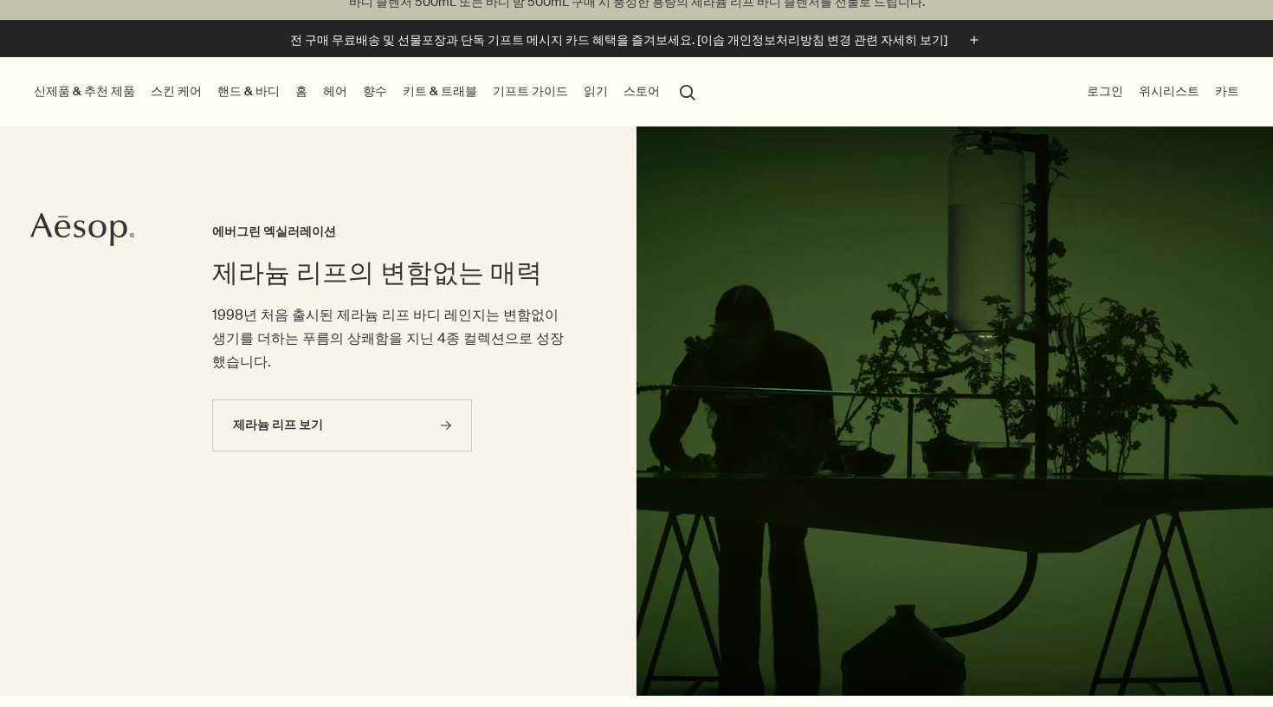
scroll to position [19, 0]
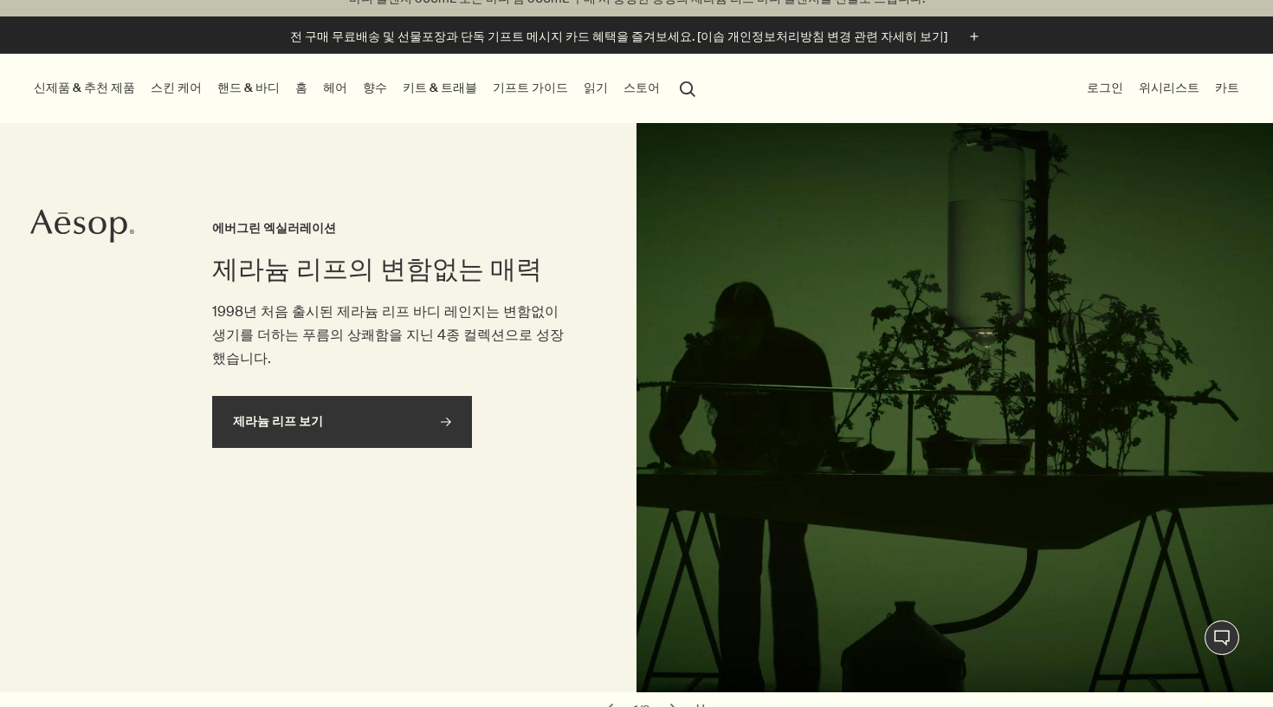
click at [418, 396] on link "제라늄 리프 보기 rightArrow" at bounding box center [342, 422] width 260 height 52
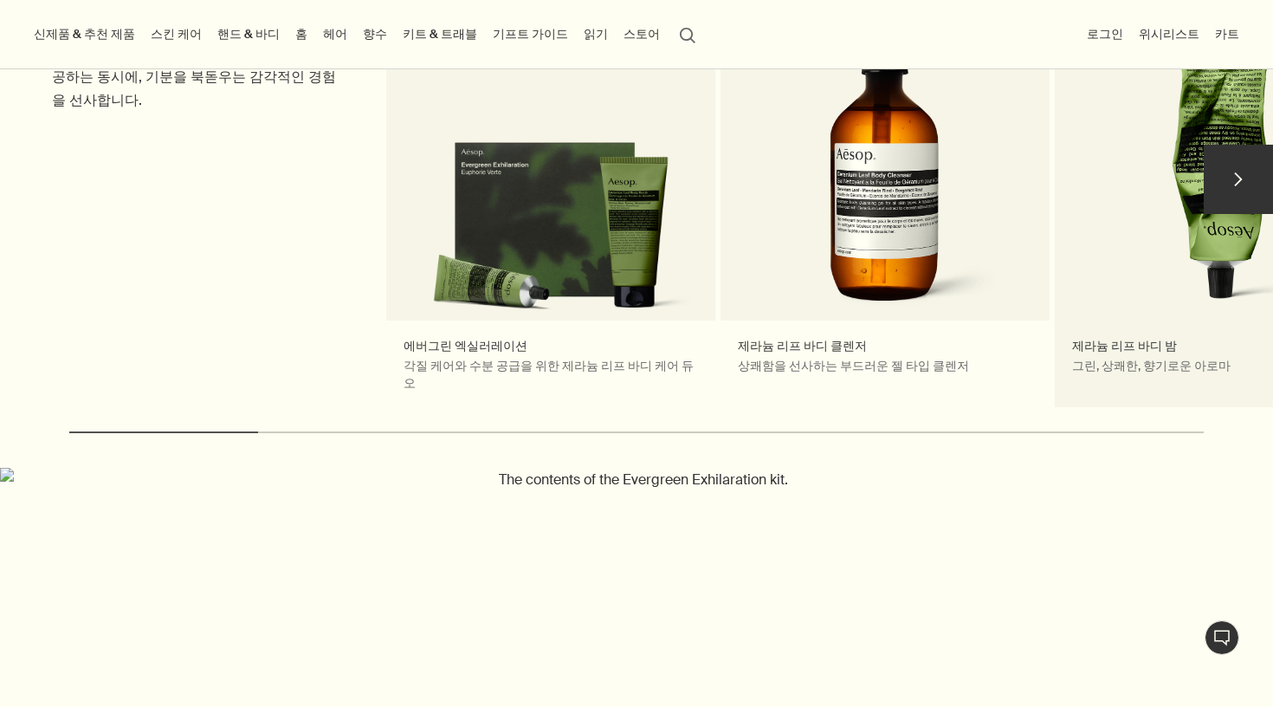
scroll to position [468, 0]
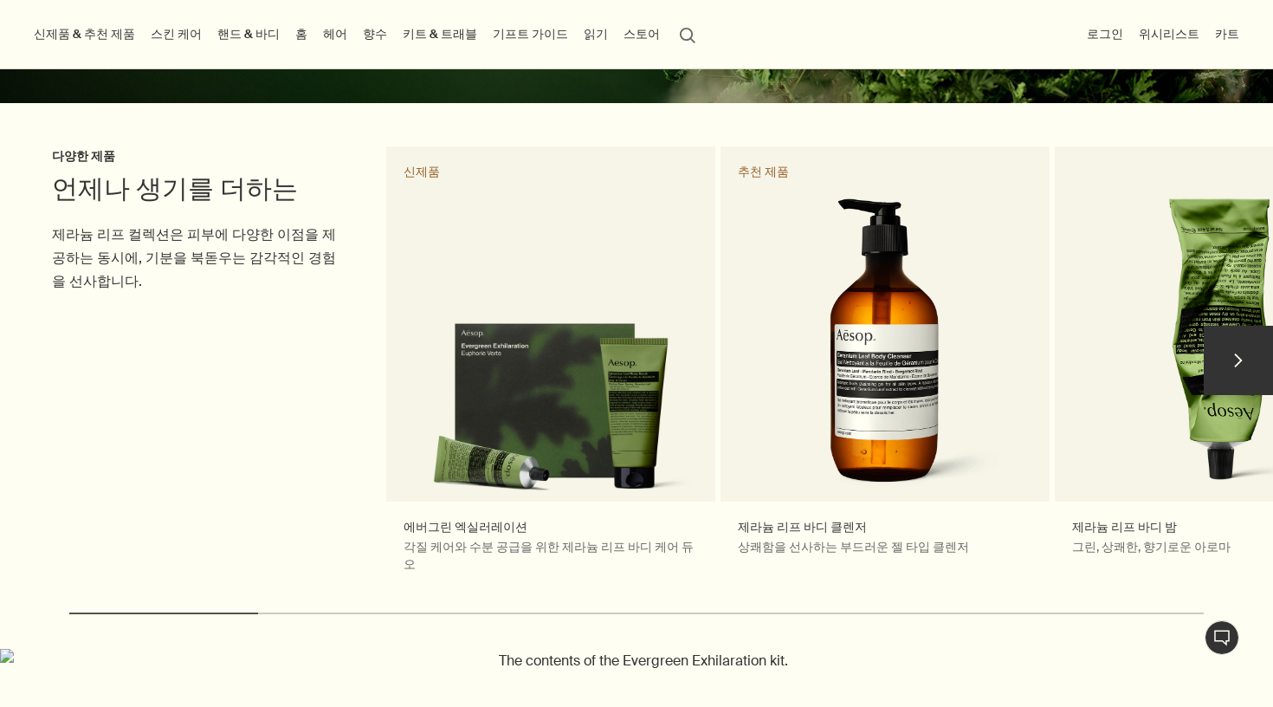
click at [1239, 351] on button "chevron" at bounding box center [1238, 360] width 69 height 69
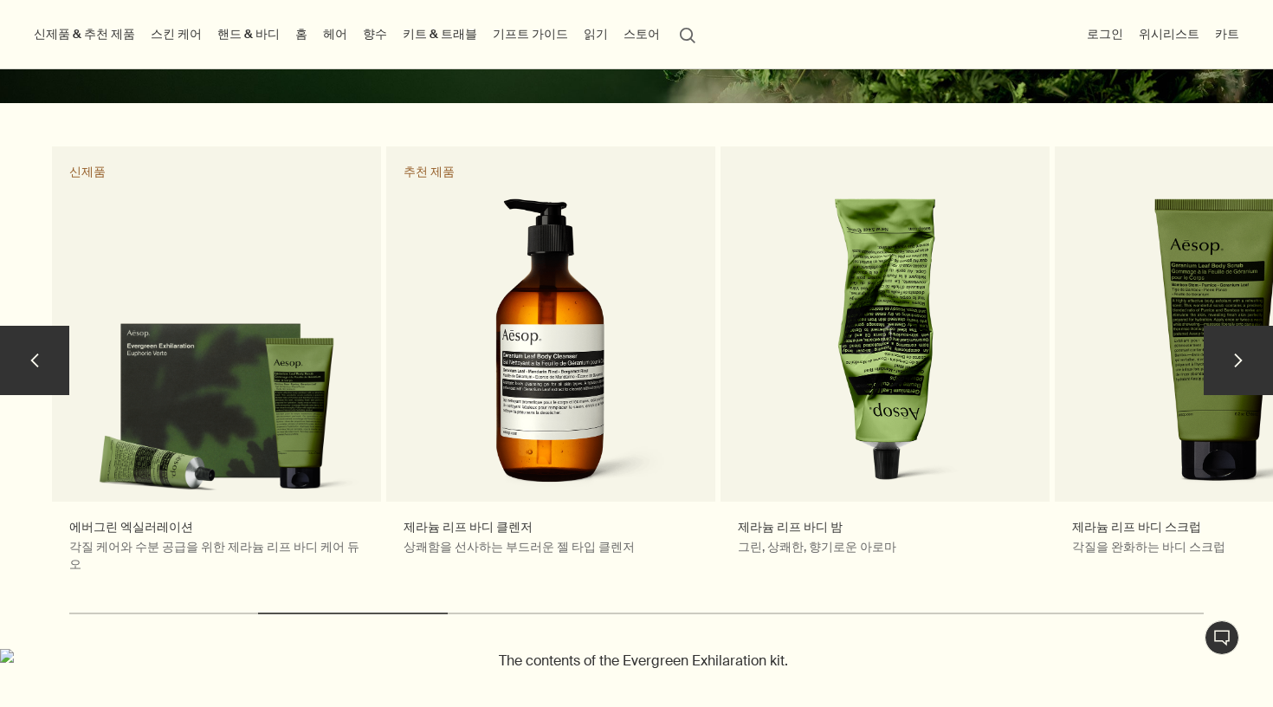
click at [1239, 358] on button "chevron" at bounding box center [1238, 360] width 69 height 69
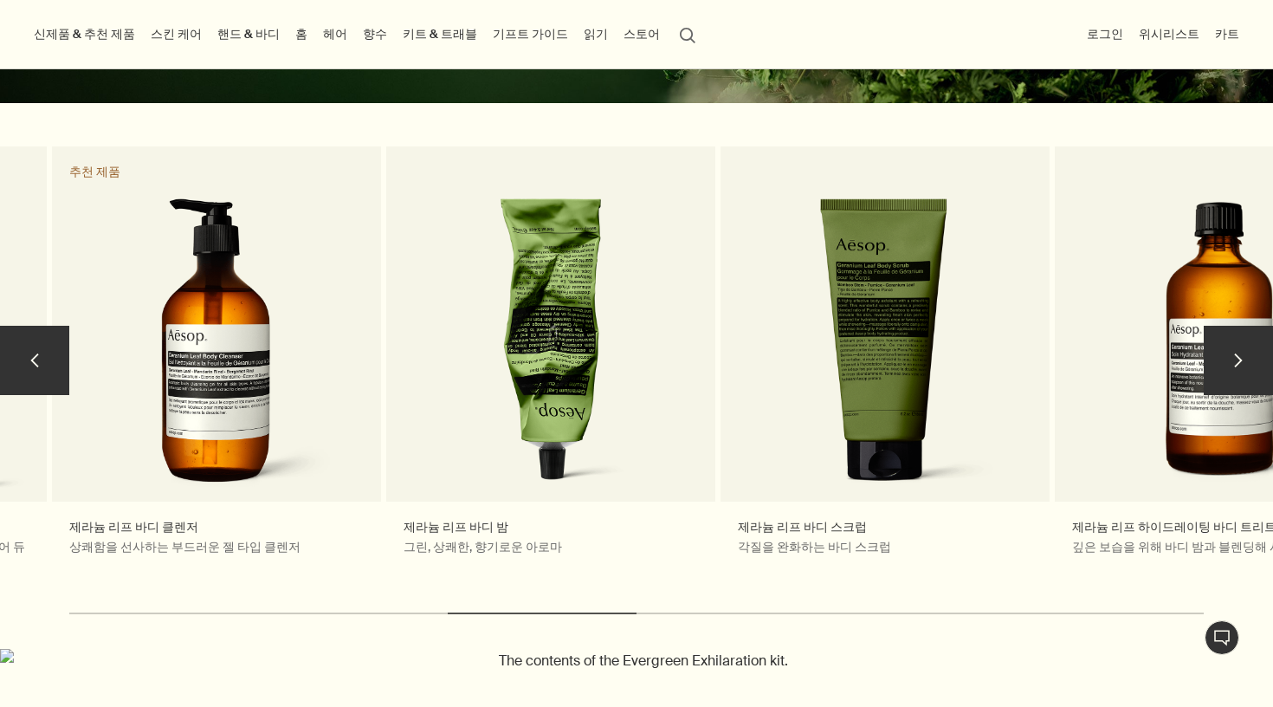
click at [1240, 362] on button "chevron" at bounding box center [1238, 360] width 69 height 69
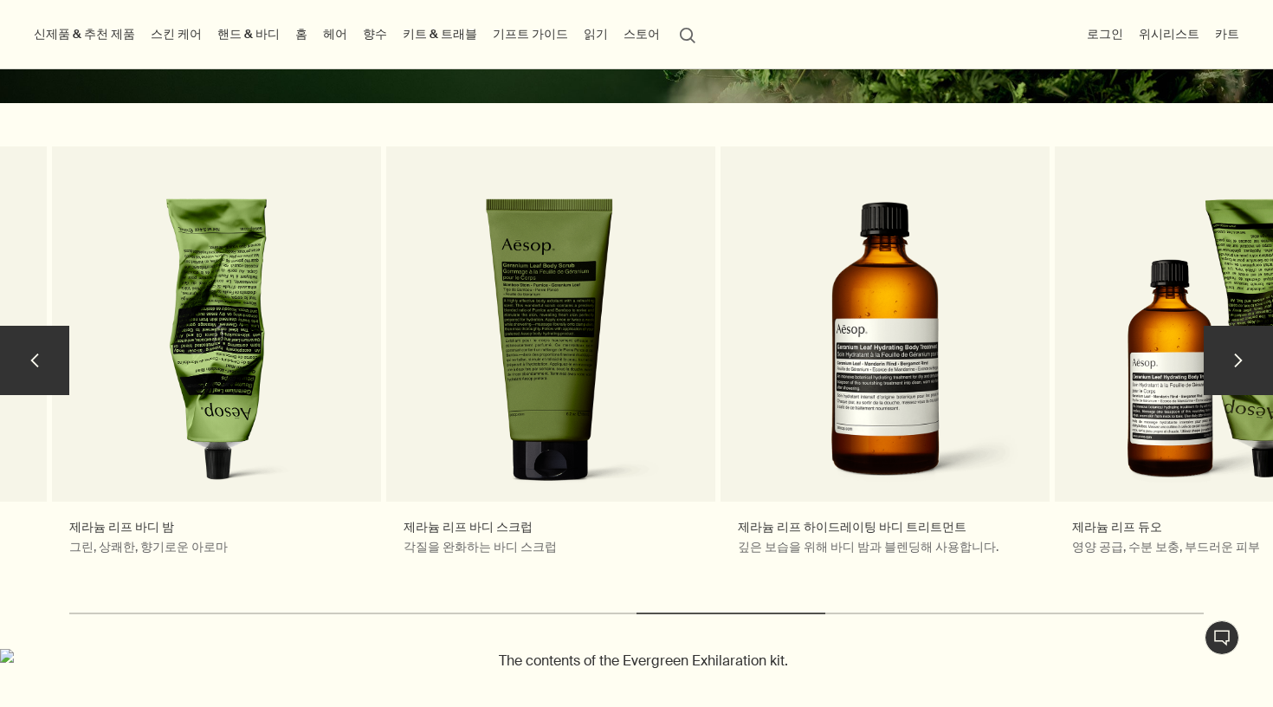
click at [1240, 363] on button "chevron" at bounding box center [1238, 360] width 69 height 69
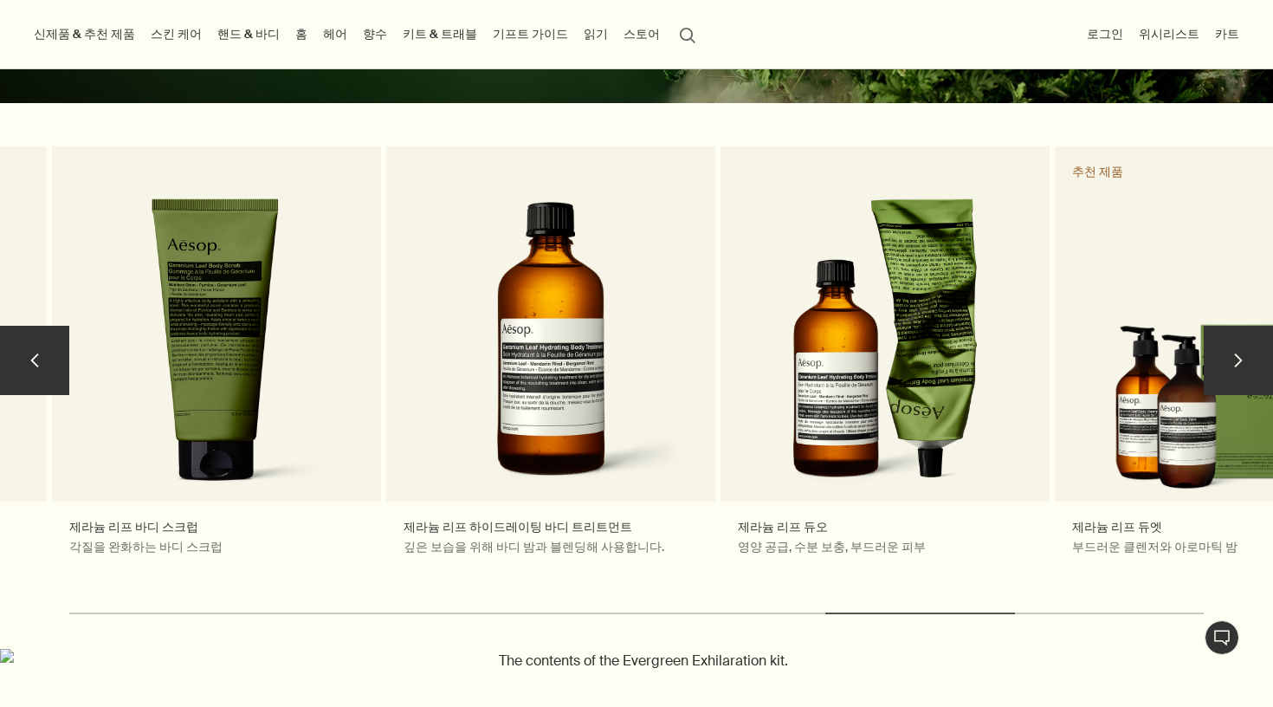
click at [1240, 363] on button "chevron" at bounding box center [1238, 360] width 69 height 69
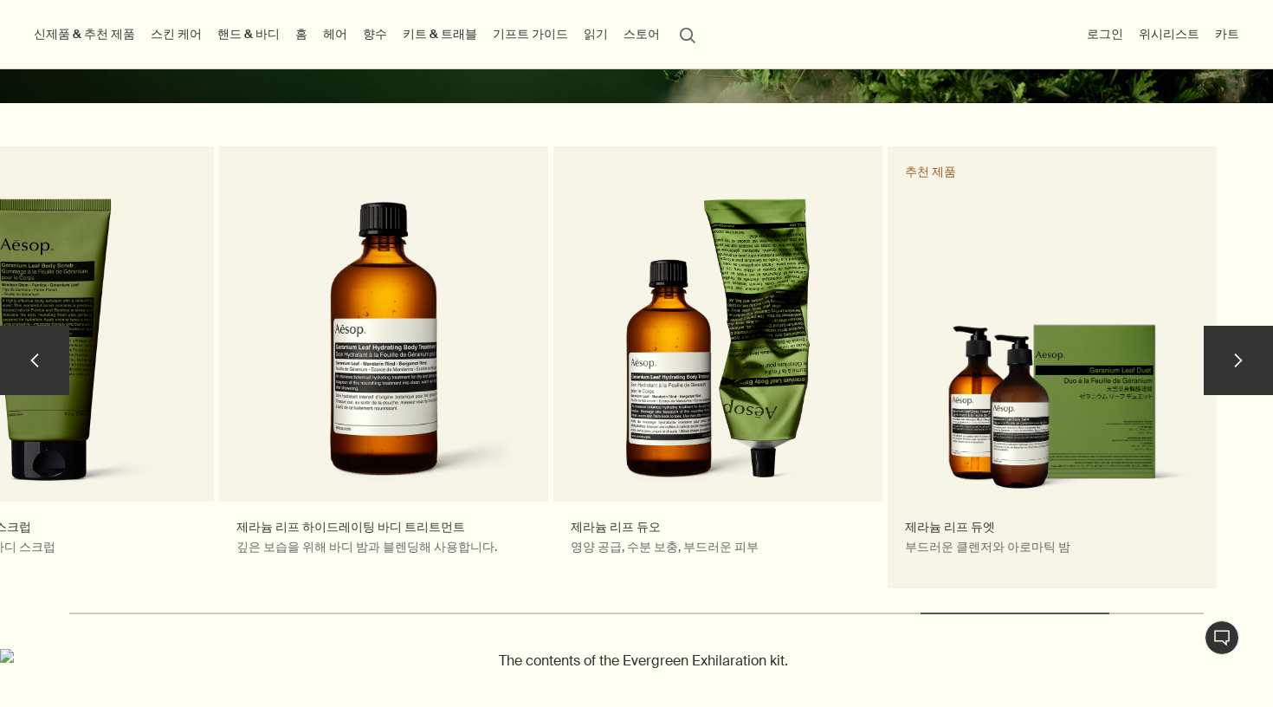
click at [1008, 428] on link "제라늄 리프 듀엣 부드러운 클렌저와 아로마틱 밤 추천 제품" at bounding box center [1052, 367] width 329 height 443
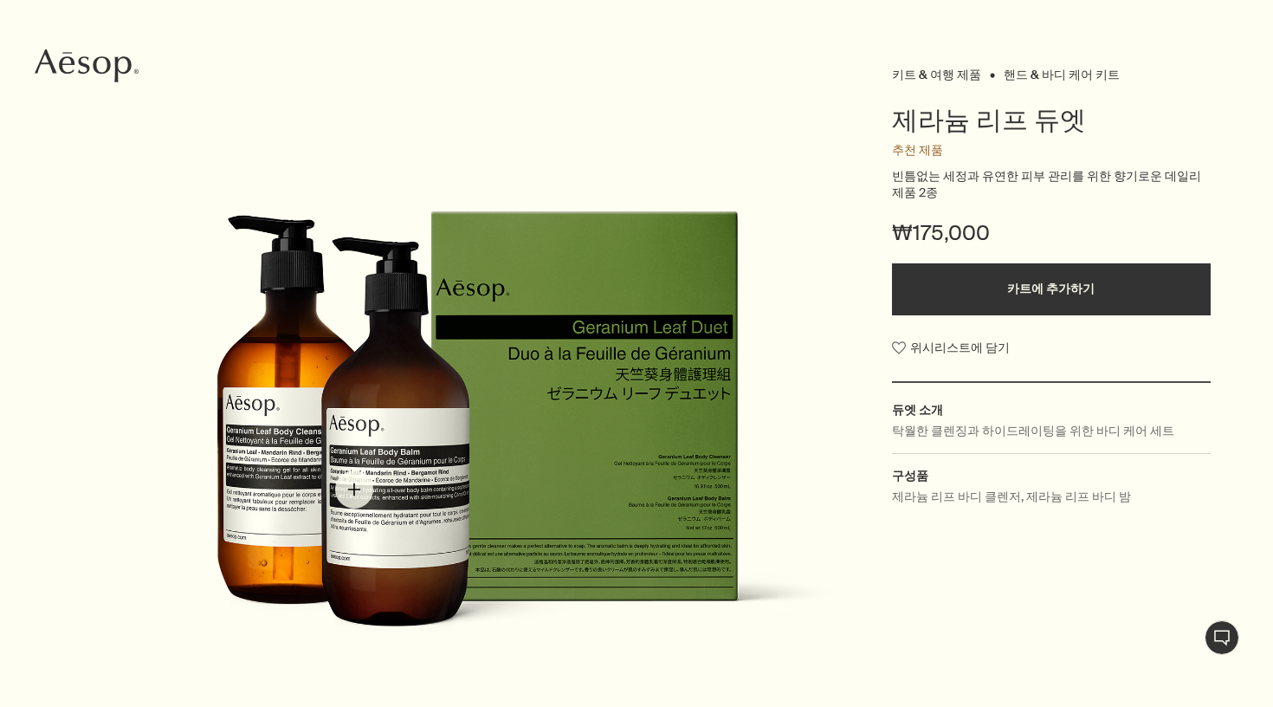
scroll to position [294, 0]
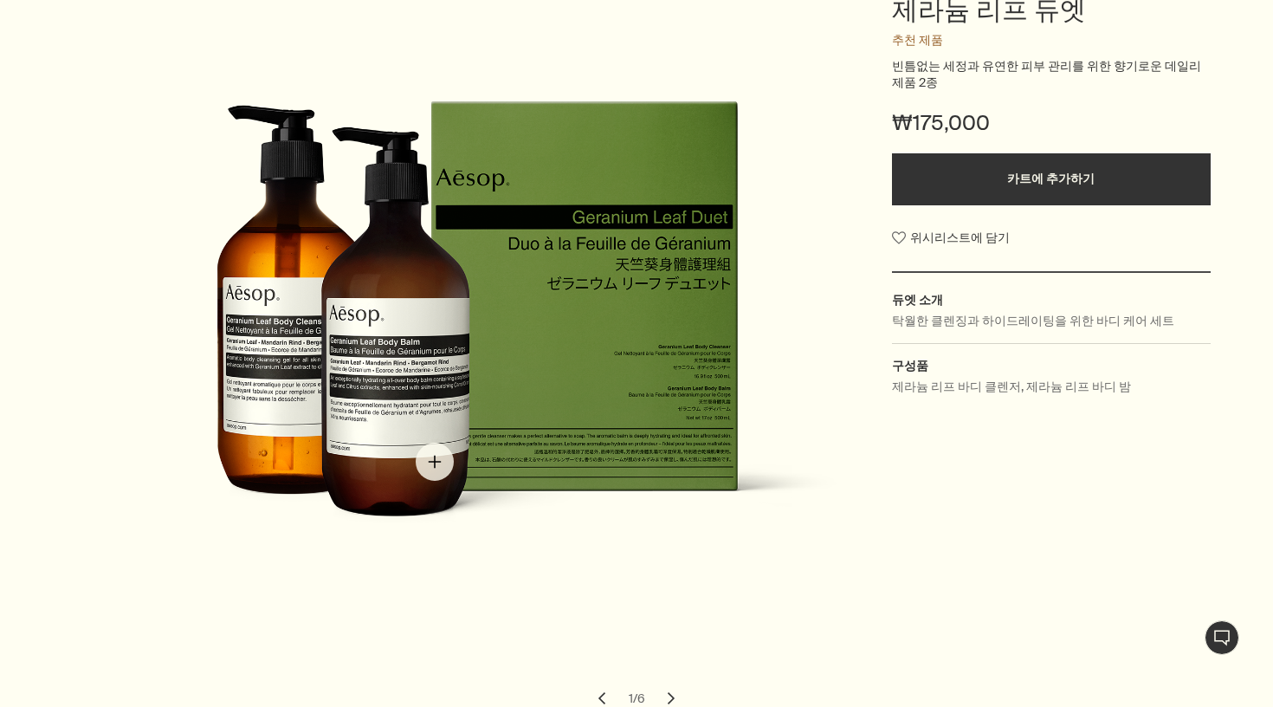
click at [436, 461] on img "제라늄 리프 듀엣" at bounding box center [504, 323] width 743 height 743
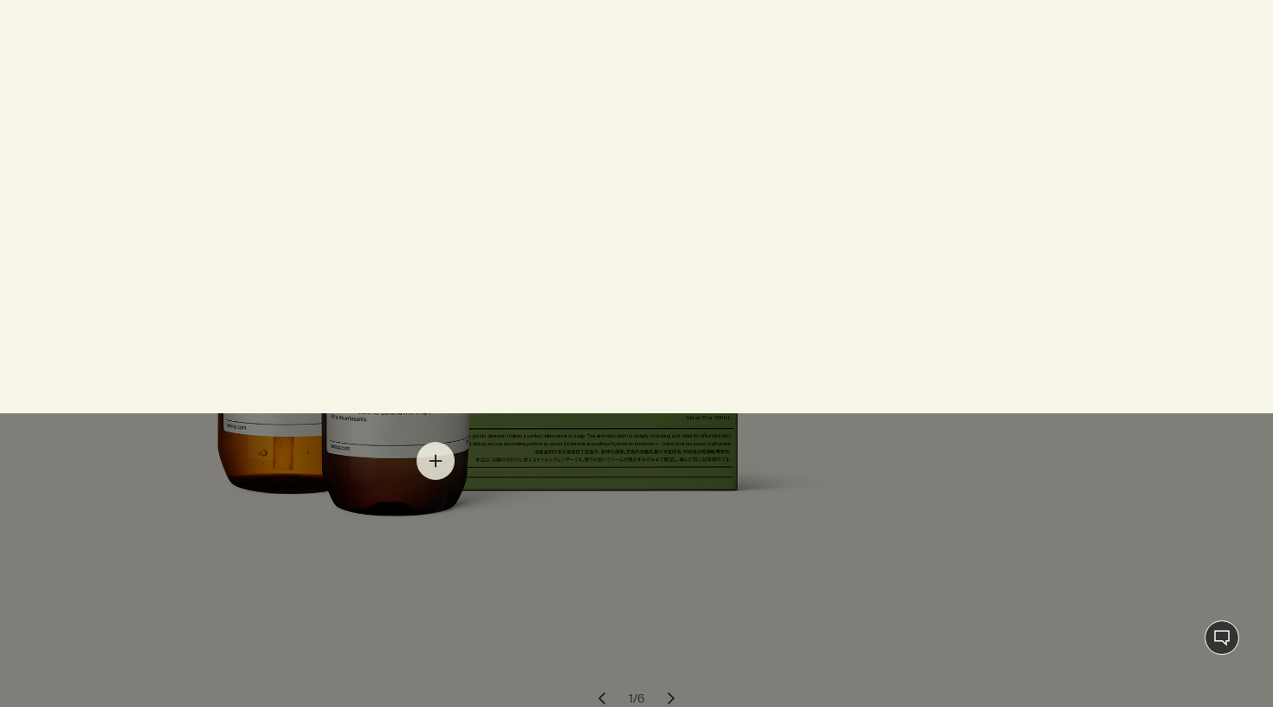
scroll to position [0, 0]
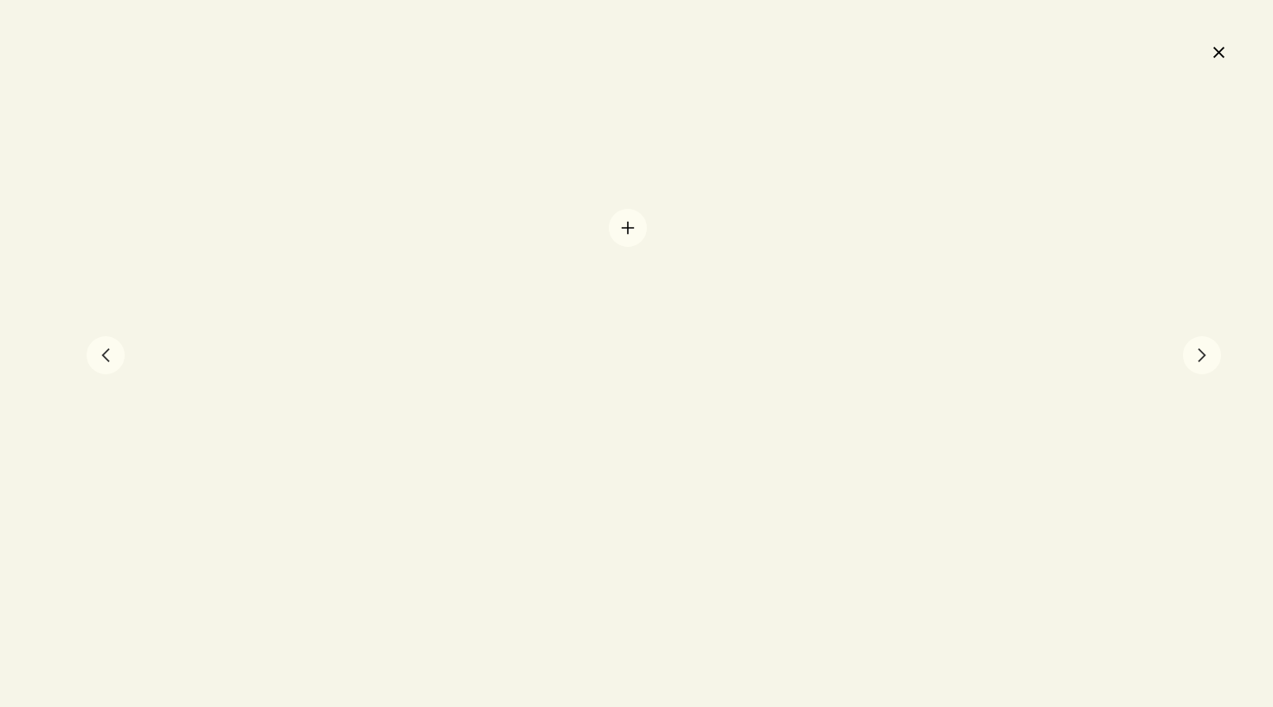
drag, startPoint x: 534, startPoint y: 442, endPoint x: 652, endPoint y: 174, distance: 292.8
click at [648, 185] on div at bounding box center [636, 353] width 1273 height 707
click at [959, 274] on div at bounding box center [390, 420] width 1939 height 1178
click at [1216, 55] on button "close" at bounding box center [1218, 51] width 21 height 29
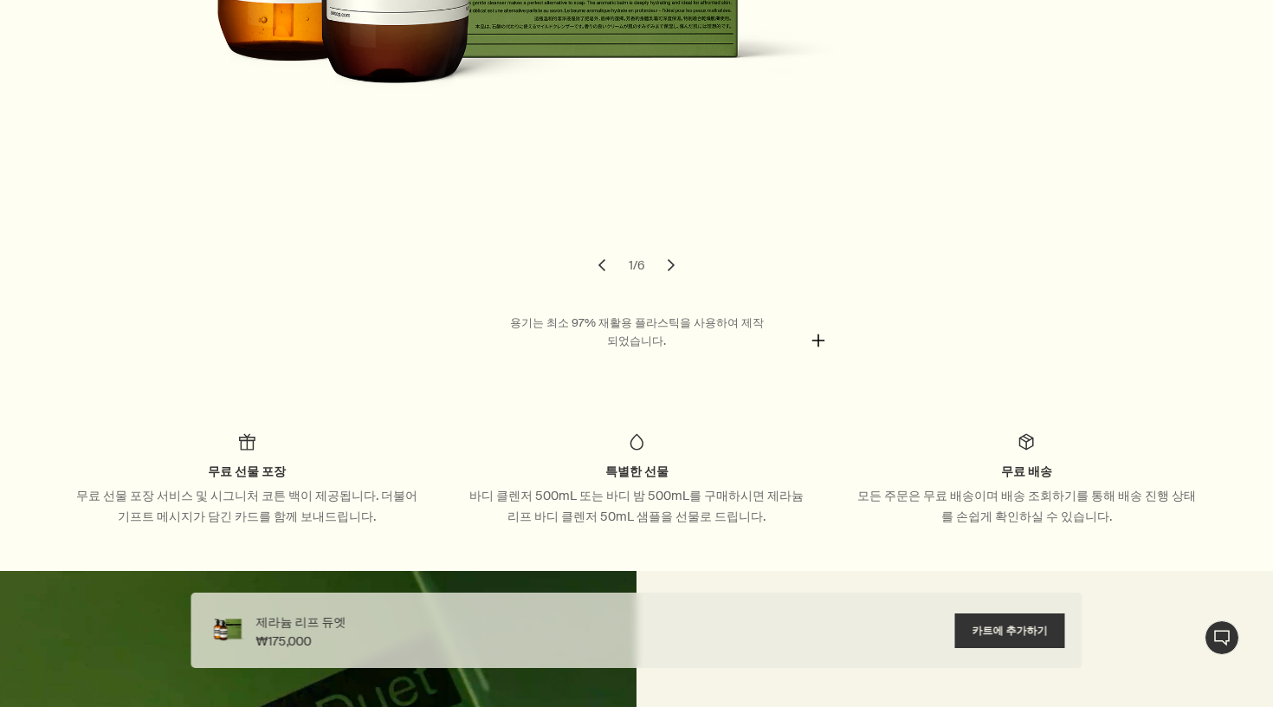
scroll to position [730, 0]
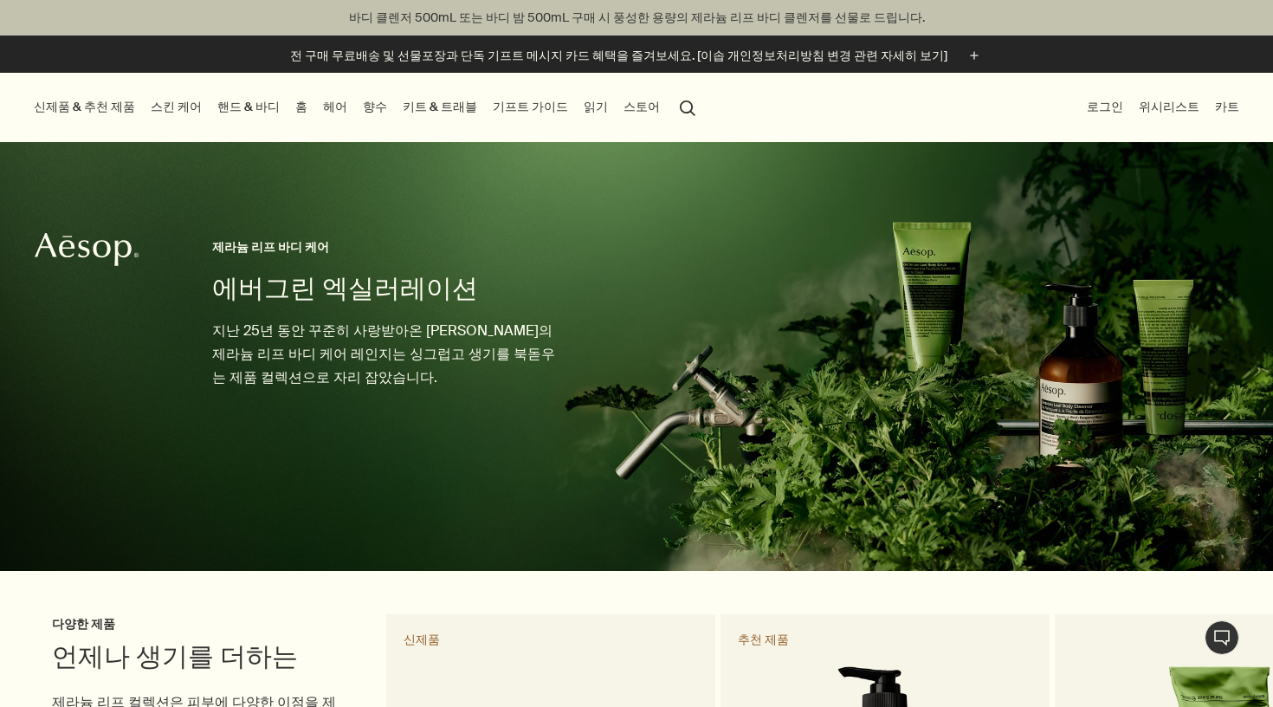
click at [320, 111] on link "헤어" at bounding box center [335, 106] width 31 height 23
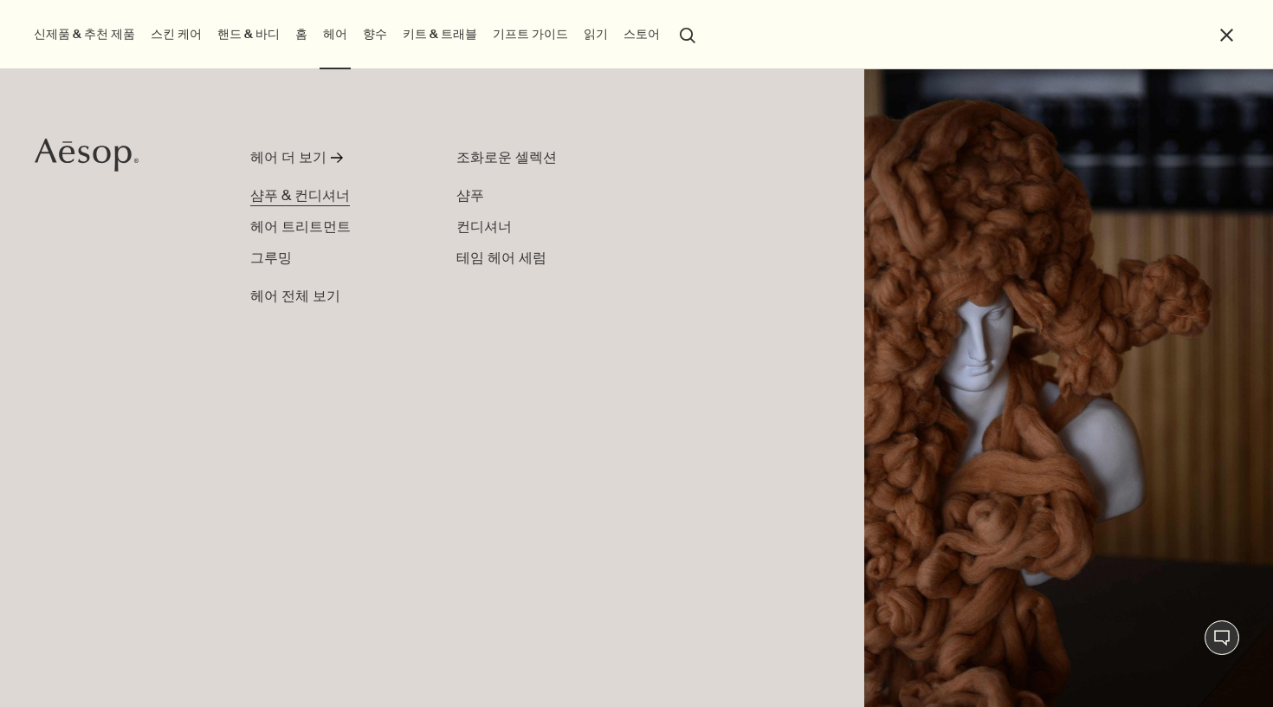
click at [302, 195] on span "샴푸 & 컨디셔너" at bounding box center [300, 195] width 100 height 18
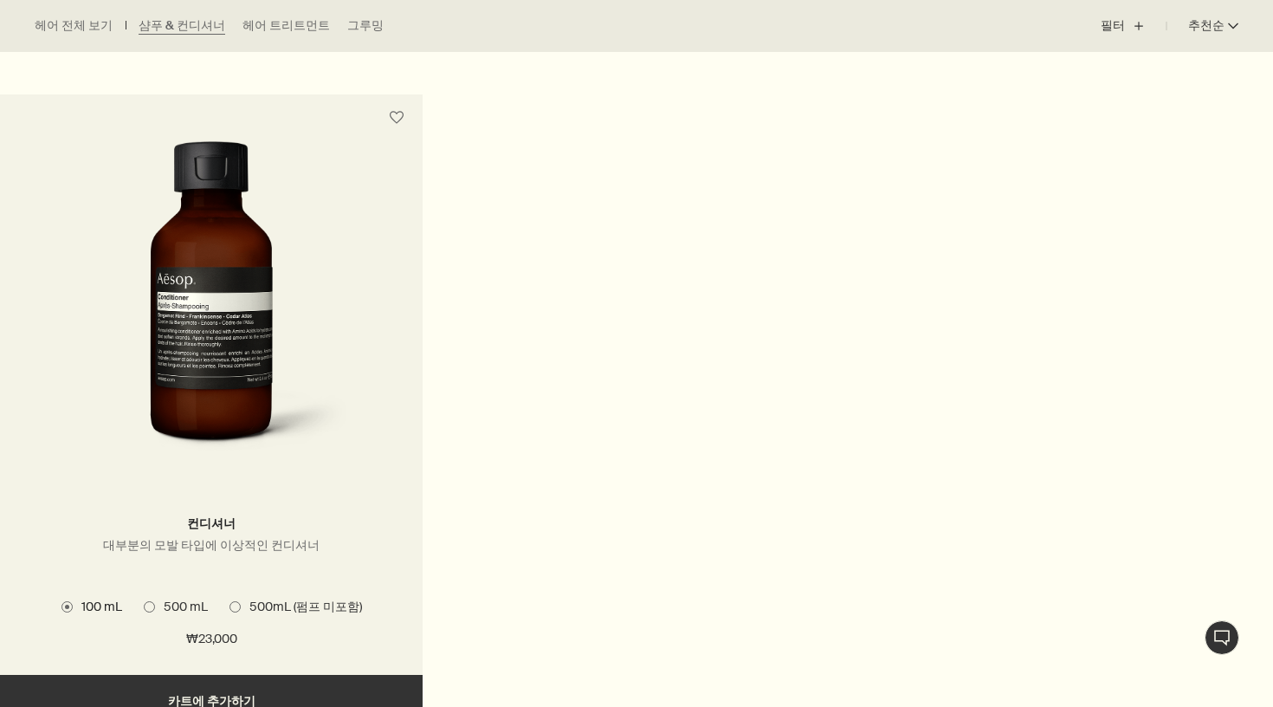
scroll to position [1129, 0]
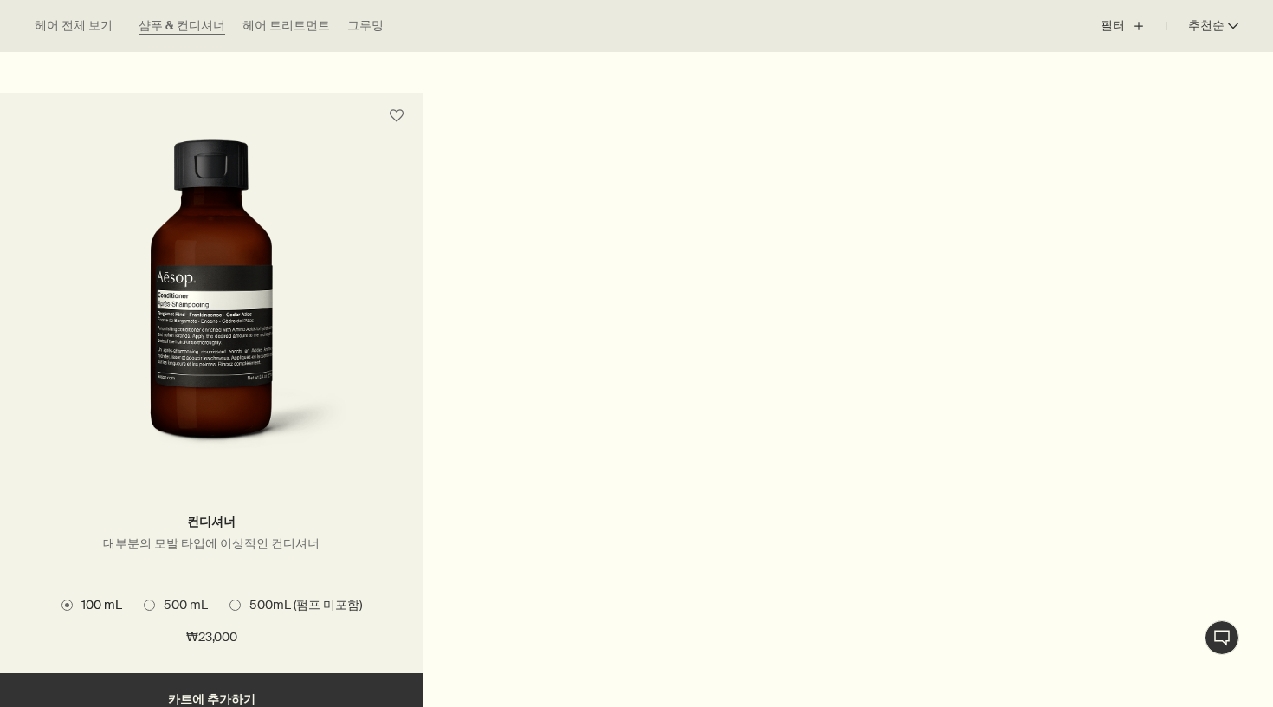
click at [184, 605] on span "500 mL" at bounding box center [181, 605] width 53 height 16
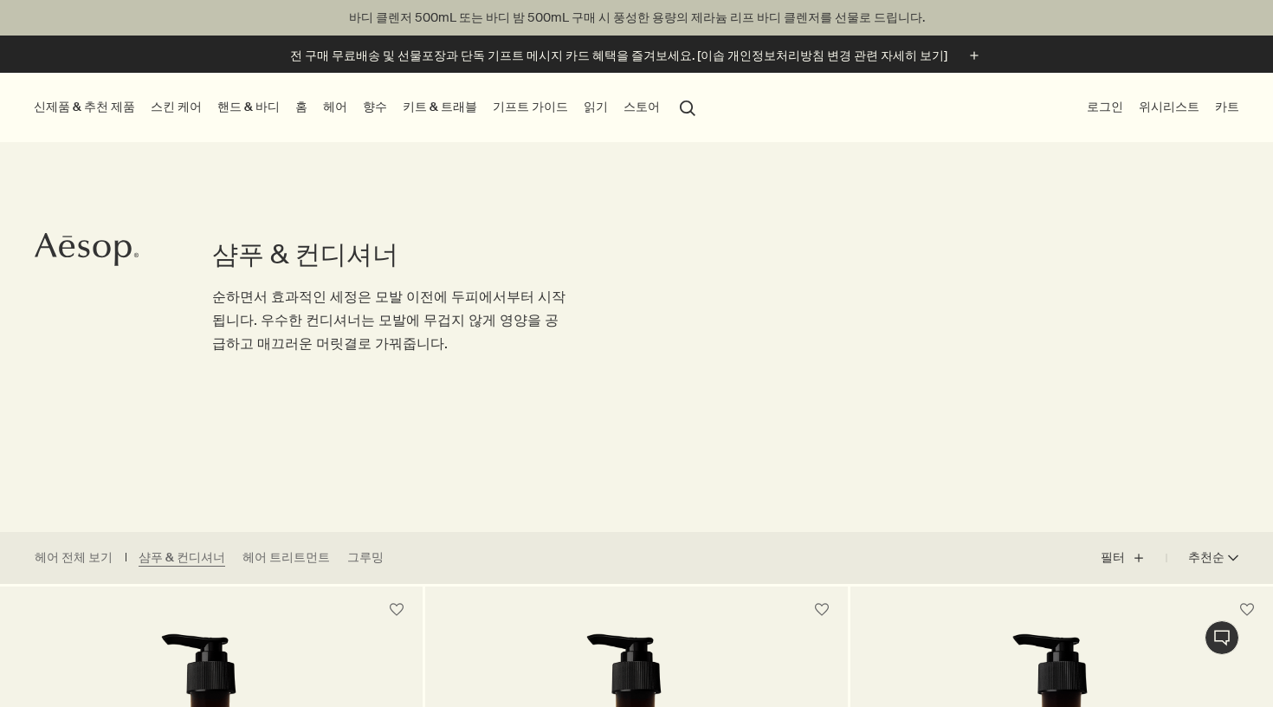
scroll to position [0, 0]
click at [102, 100] on button "신제품 & 추천 제품" at bounding box center [84, 106] width 108 height 23
